Goal: Information Seeking & Learning: Understand process/instructions

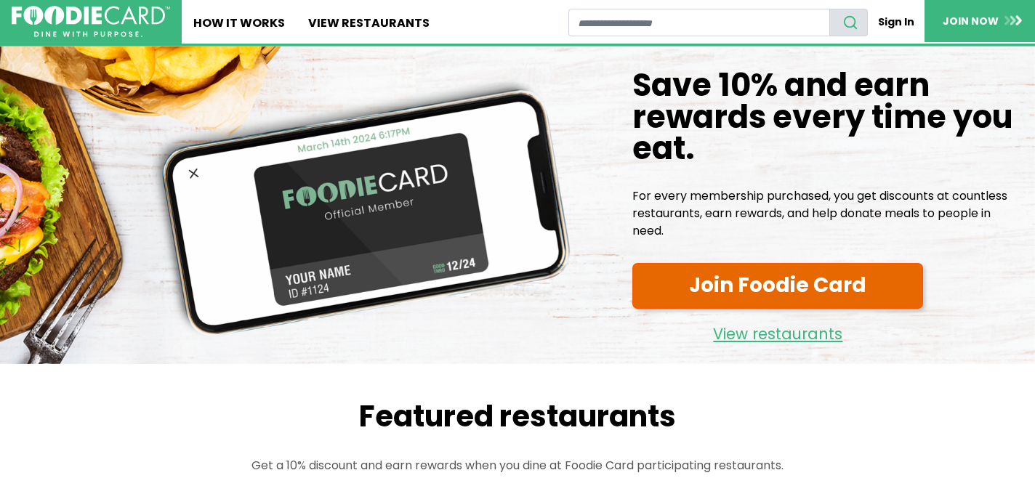
click at [710, 279] on link "Join Foodie Card" at bounding box center [777, 286] width 291 height 46
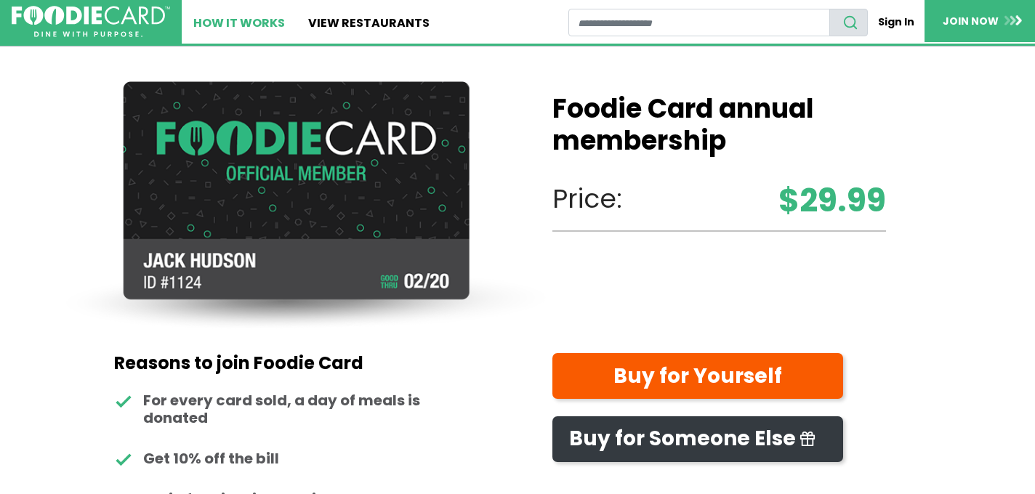
click at [262, 17] on link "How It Works" at bounding box center [239, 22] width 115 height 44
